Goal: Find specific page/section: Find specific page/section

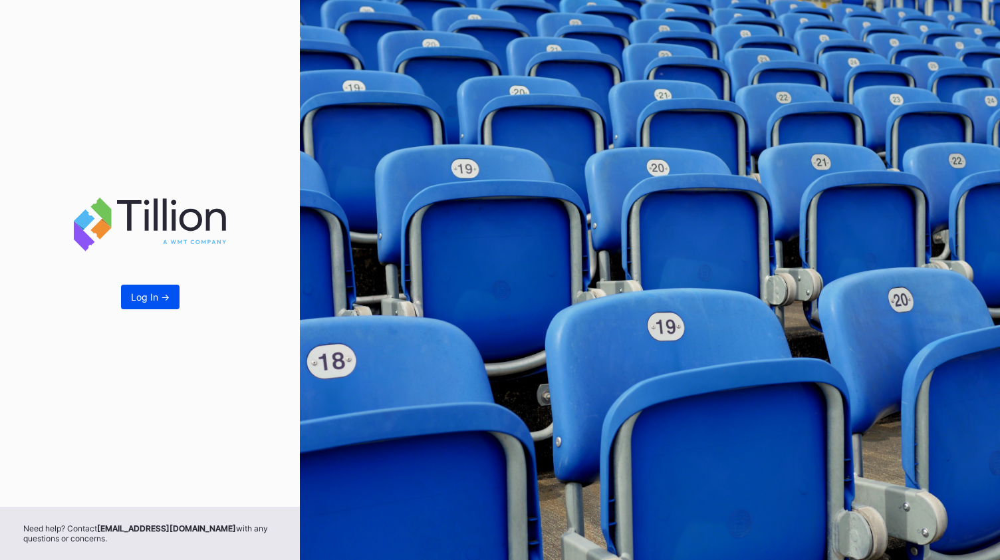
click at [145, 306] on button "Log In ->" at bounding box center [150, 297] width 59 height 25
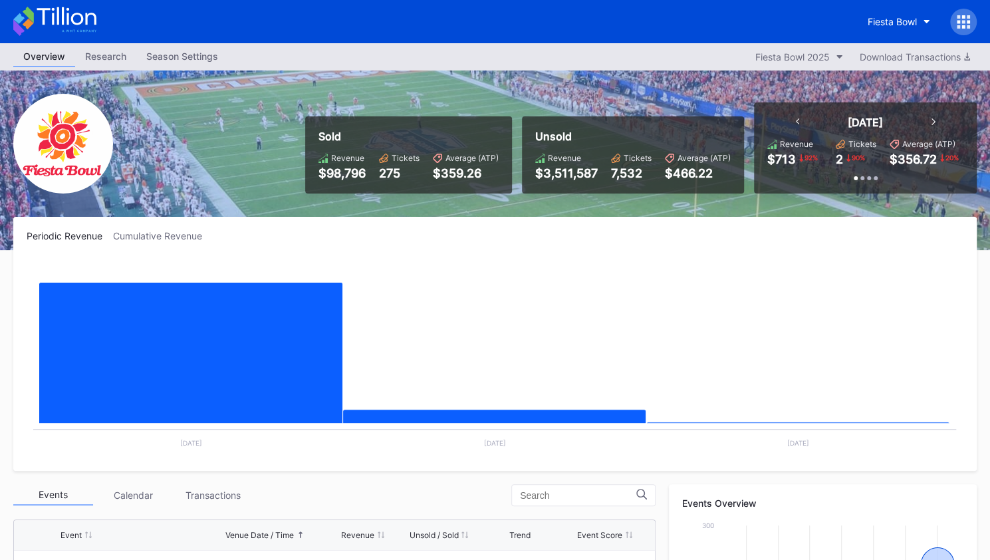
drag, startPoint x: 672, startPoint y: 59, endPoint x: 765, endPoint y: 28, distance: 98.0
click at [765, 28] on div "Fiesta Bowl" at bounding box center [495, 21] width 990 height 43
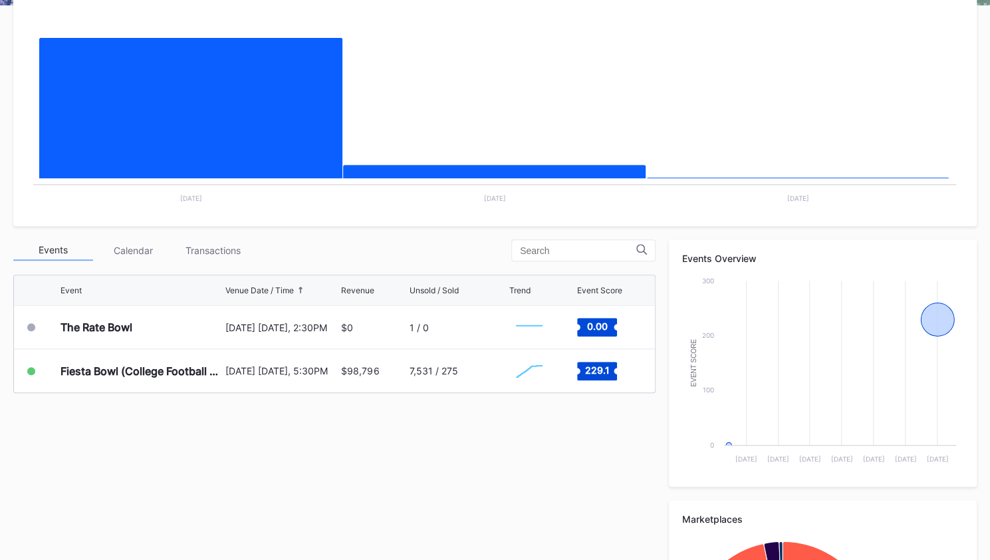
scroll to position [247, 0]
